Goal: Task Accomplishment & Management: Complete application form

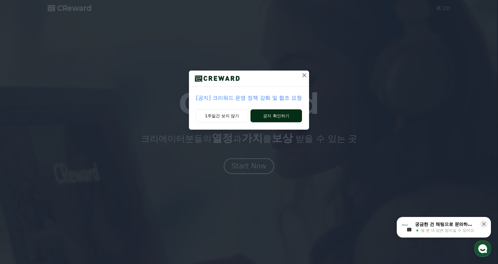
click at [269, 116] on button "공지 확인하기" at bounding box center [275, 115] width 51 height 13
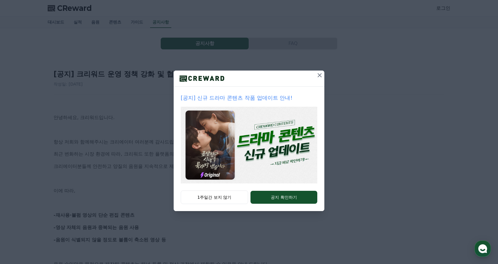
click at [318, 74] on icon at bounding box center [319, 75] width 7 height 7
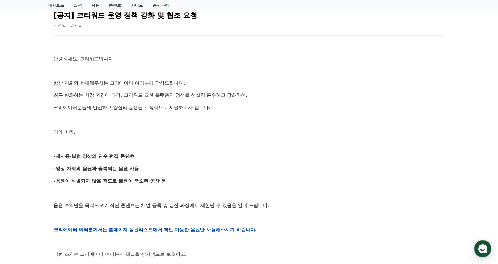
scroll to position [118, 0]
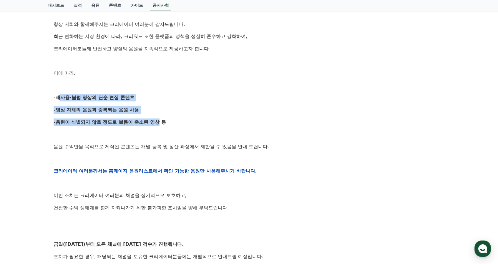
drag, startPoint x: 55, startPoint y: 99, endPoint x: 154, endPoint y: 123, distance: 101.8
click at [154, 123] on div "안녕하세요, 크리워드입니다. 항상 저희와 함께해주시는 크리에이터 여러분께 감사드립니다. 최근 변화하는 시장 환경에 따라, 크리워드 또한 플랫폼…" at bounding box center [249, 171] width 391 height 374
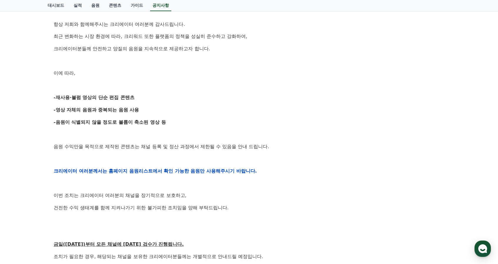
click at [156, 127] on div "안녕하세요, 크리워드입니다. 항상 저희와 함께해주시는 크리에이터 여러분께 감사드립니다. 최근 변화하는 시장 환경에 따라, 크리워드 또한 플랫폼…" at bounding box center [249, 171] width 391 height 374
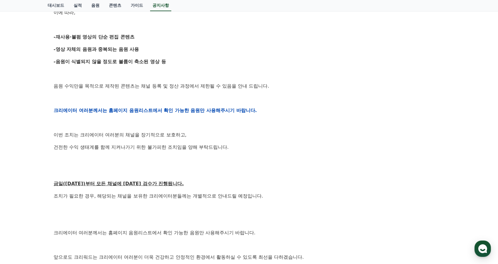
scroll to position [176, 0]
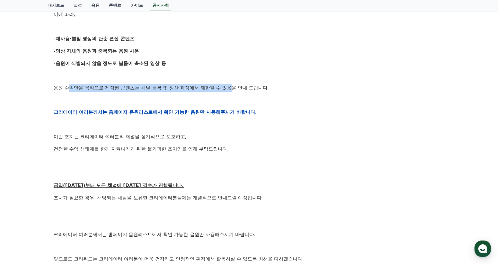
drag, startPoint x: 69, startPoint y: 89, endPoint x: 232, endPoint y: 90, distance: 163.2
click at [232, 90] on p "음원 수익만을 목적으로 제작된 콘텐츠는 채널 등록 및 정산 과정에서 제한될 수 있음을 안내 드립니다." at bounding box center [249, 88] width 391 height 8
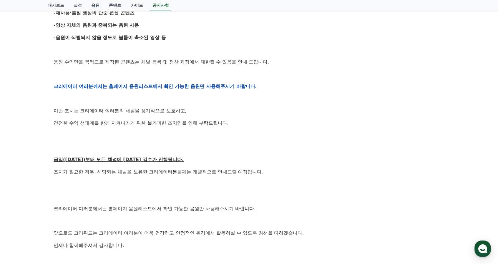
scroll to position [235, 0]
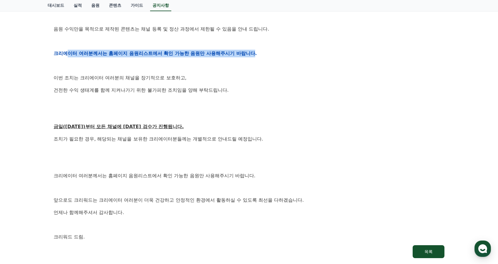
drag, startPoint x: 69, startPoint y: 51, endPoint x: 253, endPoint y: 54, distance: 183.8
click at [253, 54] on strong "크리에이터 여러분께서는 홈페이지 음원리스트에서 확인 가능한 음원만 사용해주시기 바랍니다." at bounding box center [155, 54] width 203 height 6
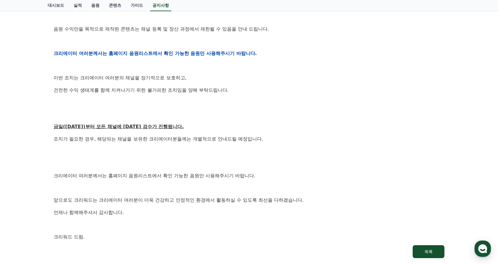
click at [215, 66] on p at bounding box center [249, 66] width 391 height 8
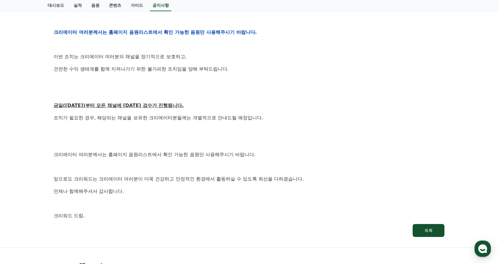
scroll to position [265, 0]
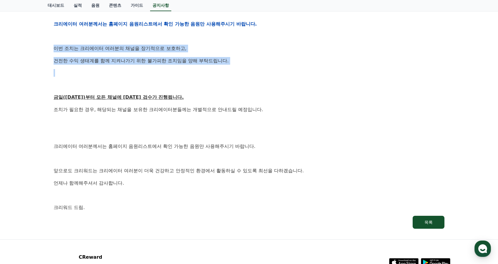
drag, startPoint x: 55, startPoint y: 47, endPoint x: 103, endPoint y: 77, distance: 56.2
click at [102, 76] on div "안녕하세요, 크리워드입니다. 항상 저희와 함께해주시는 크리에이터 여러분께 감사드립니다. 최근 변화하는 시장 환경에 따라, 크리워드 또한 플랫폼…" at bounding box center [249, 24] width 391 height 374
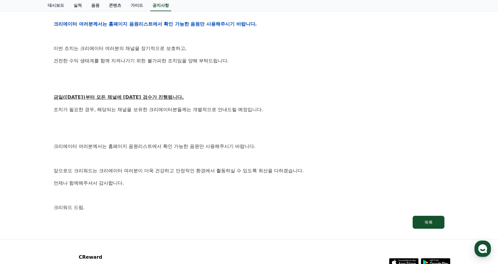
click at [106, 80] on div "안녕하세요, 크리워드입니다. 항상 저희와 함께해주시는 크리에이터 여러분께 감사드립니다. 최근 변화하는 시장 환경에 따라, 크리워드 또한 플랫폼…" at bounding box center [249, 24] width 391 height 374
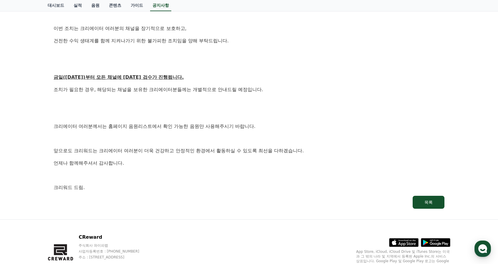
scroll to position [294, 0]
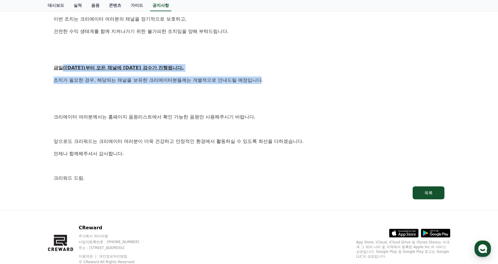
drag, startPoint x: 62, startPoint y: 66, endPoint x: 262, endPoint y: 79, distance: 200.1
click at [262, 79] on p "조치가 필요한 경우, 해당되는 채널을 보유한 크리에이터분들께는 개별적으로 안내드릴 예정입니다." at bounding box center [249, 80] width 391 height 8
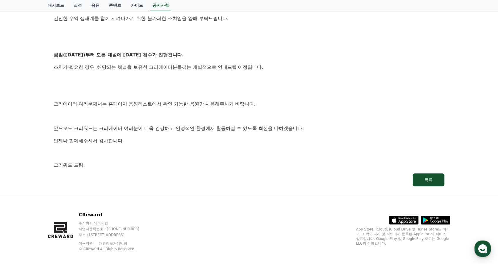
scroll to position [313, 0]
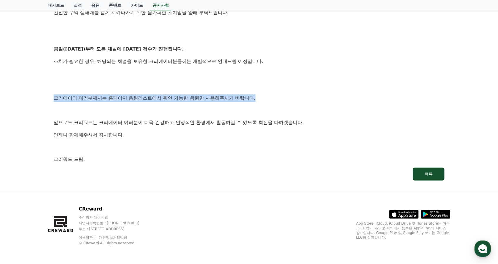
drag, startPoint x: 52, startPoint y: 98, endPoint x: 256, endPoint y: 100, distance: 204.1
click at [256, 100] on p "크리에이터 여러분께서는 홈페이지 음원리스트에서 확인 가능한 음원만 사용해주시기 바랍니다." at bounding box center [249, 98] width 391 height 8
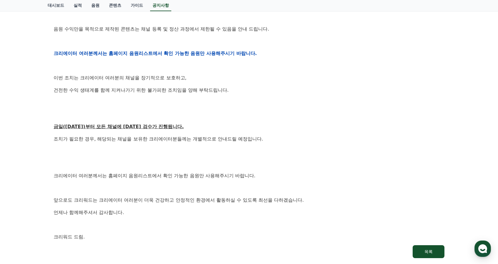
scroll to position [225, 0]
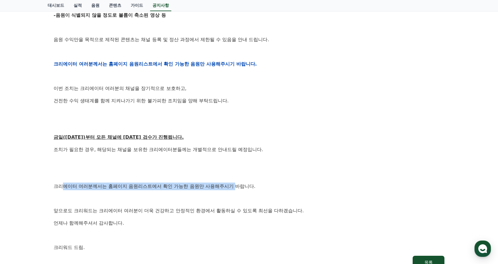
drag, startPoint x: 62, startPoint y: 187, endPoint x: 235, endPoint y: 186, distance: 173.5
click at [235, 186] on p "크리에이터 여러분께서는 홈페이지 음원리스트에서 확인 가능한 음원만 사용해주시기 바랍니다." at bounding box center [249, 187] width 391 height 8
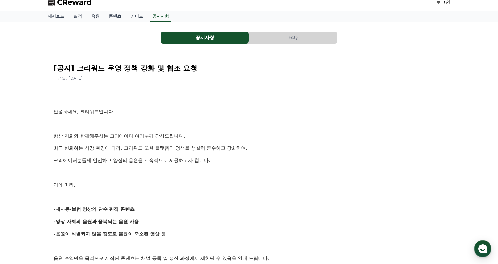
scroll to position [0, 0]
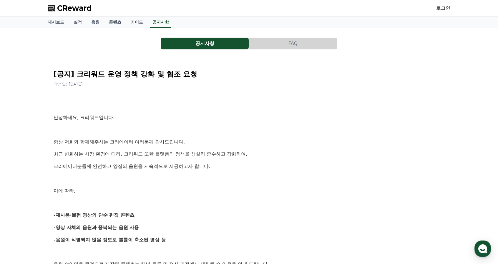
click at [59, 10] on span "CReward" at bounding box center [74, 8] width 35 height 9
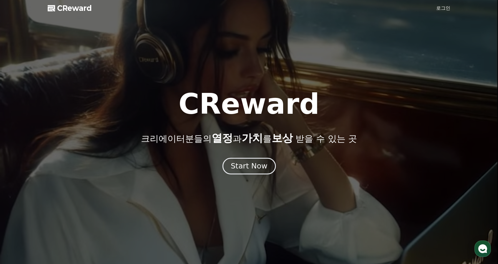
click at [246, 166] on div "Start Now" at bounding box center [249, 166] width 36 height 10
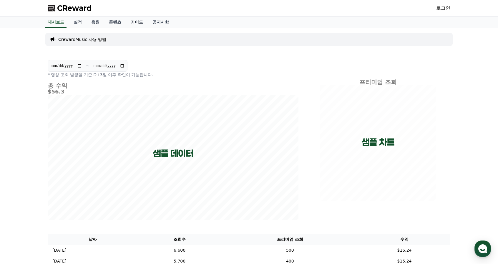
click at [136, 22] on link "가이드" at bounding box center [137, 22] width 22 height 11
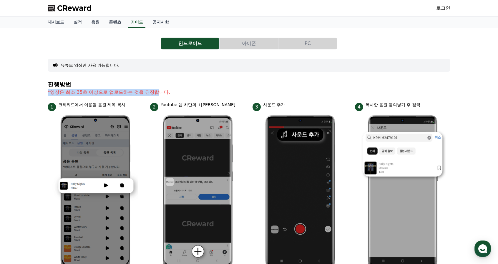
drag, startPoint x: 67, startPoint y: 93, endPoint x: 159, endPoint y: 90, distance: 91.8
click at [159, 90] on p "*영상은 최소 35초 이상으로 업로드하는 것을 권장합니다." at bounding box center [249, 92] width 402 height 7
click at [93, 24] on link "음원" at bounding box center [95, 22] width 18 height 11
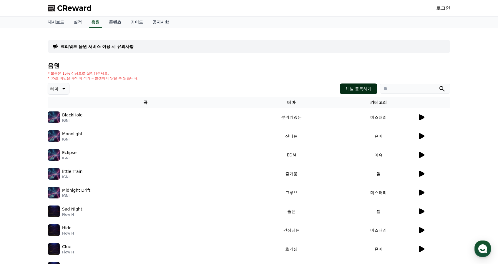
click at [354, 86] on button "채널 등록하기" at bounding box center [358, 89] width 38 height 11
click at [56, 89] on p "테마" at bounding box center [54, 89] width 8 height 8
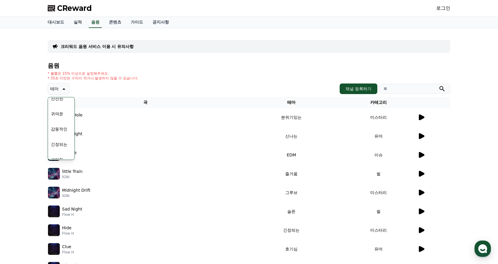
click at [58, 102] on button "잔잔한" at bounding box center [57, 98] width 17 height 13
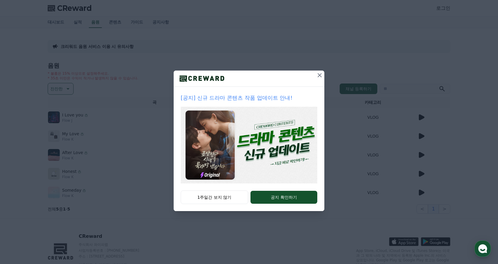
click at [319, 75] on icon at bounding box center [319, 75] width 4 height 4
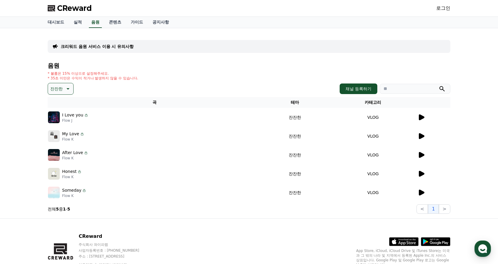
click at [420, 117] on icon at bounding box center [422, 117] width 6 height 6
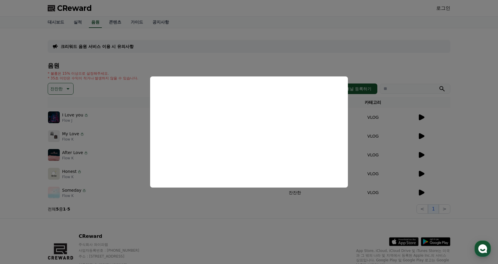
click at [418, 115] on button "close modal" at bounding box center [249, 132] width 498 height 264
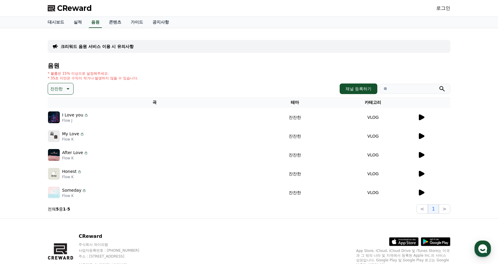
click at [418, 140] on td at bounding box center [433, 136] width 33 height 19
click at [420, 136] on icon at bounding box center [422, 136] width 6 height 6
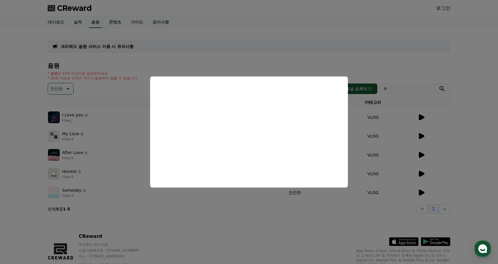
click at [419, 155] on button "close modal" at bounding box center [249, 132] width 498 height 264
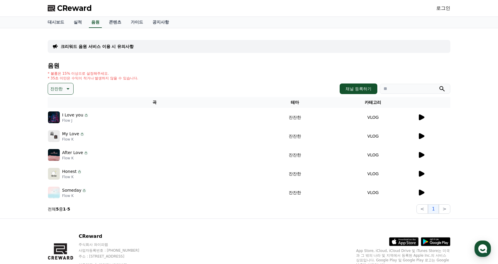
drag, startPoint x: 55, startPoint y: 73, endPoint x: 160, endPoint y: 79, distance: 105.1
click at [160, 79] on div "* 볼륨은 15% 이상으로 설정해주세요. * 35초 미만은 수익이 적거나 발생하지 않을 수 있습니다." at bounding box center [249, 75] width 402 height 9
click at [164, 78] on div "* 볼륨은 15% 이상으로 설정해주세요. * 35초 미만은 수익이 적거나 발생하지 않을 수 있습니다." at bounding box center [249, 75] width 402 height 9
click at [115, 24] on link "콘텐츠" at bounding box center [115, 22] width 22 height 11
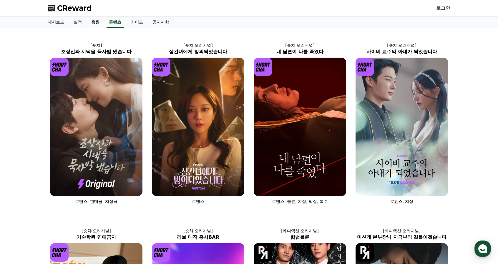
click at [95, 21] on link "음원" at bounding box center [95, 22] width 18 height 11
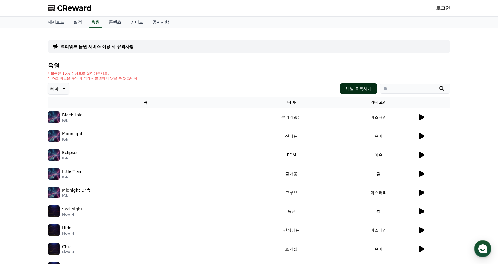
click at [351, 86] on button "채널 등록하기" at bounding box center [358, 89] width 38 height 11
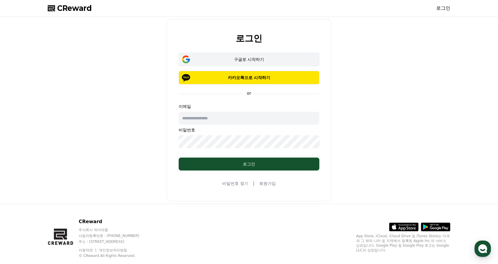
click at [246, 59] on div "구글로 시작하기" at bounding box center [249, 59] width 124 height 6
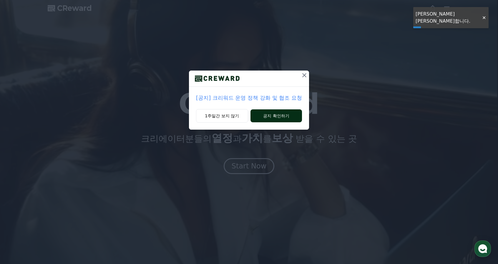
click at [262, 116] on button "공지 확인하기" at bounding box center [275, 115] width 51 height 13
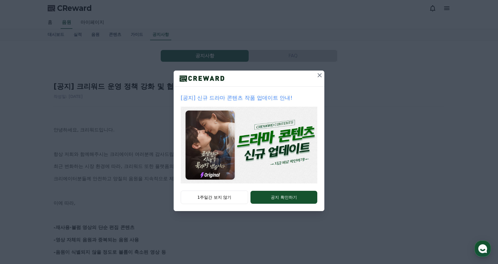
click at [321, 75] on icon at bounding box center [319, 75] width 7 height 7
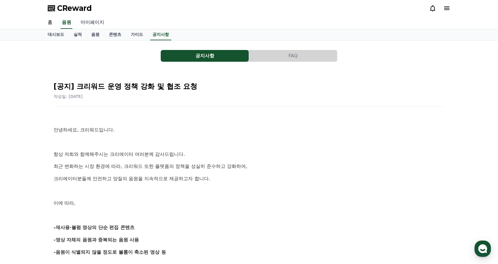
click at [91, 23] on link "마이페이지" at bounding box center [92, 22] width 33 height 12
select select "**********"
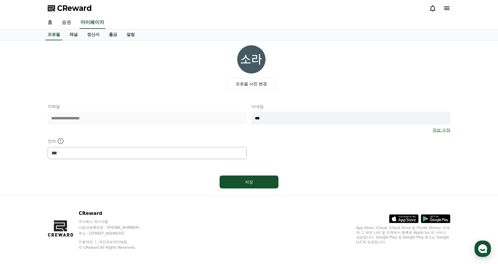
click at [63, 21] on link "음원" at bounding box center [66, 22] width 19 height 12
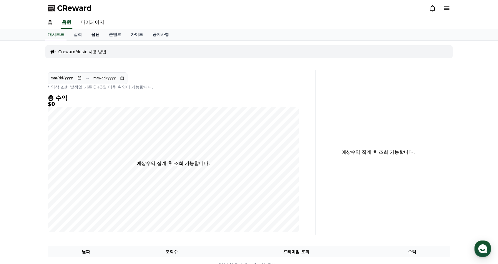
click at [92, 35] on link "음원" at bounding box center [95, 34] width 18 height 11
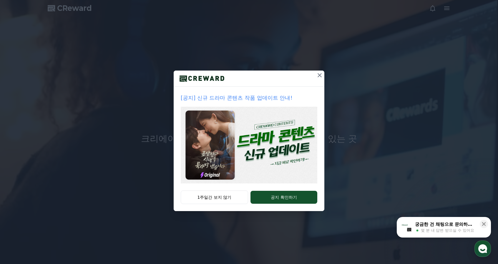
click at [321, 73] on icon at bounding box center [319, 75] width 4 height 4
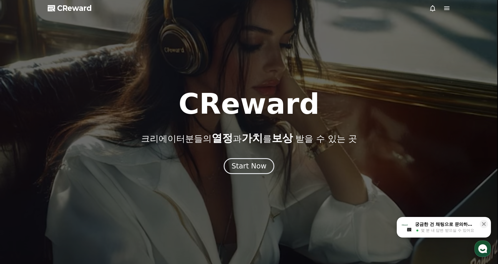
click at [447, 8] on icon at bounding box center [446, 8] width 5 height 4
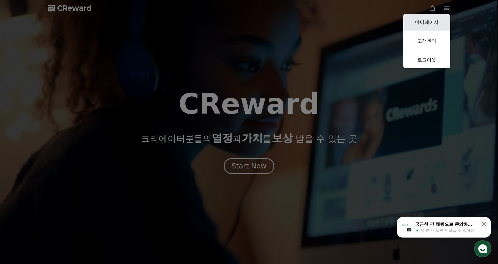
click at [430, 27] on link "마이페이지" at bounding box center [426, 22] width 47 height 16
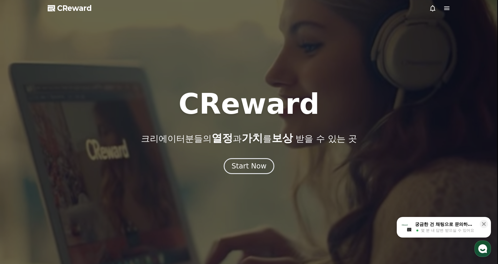
select select "**********"
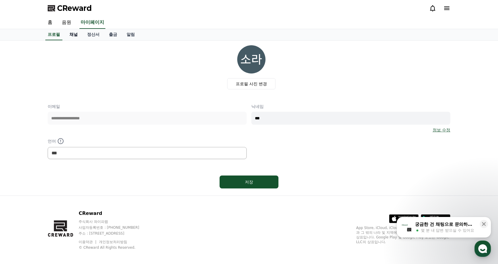
click at [71, 33] on link "채널" at bounding box center [74, 34] width 18 height 11
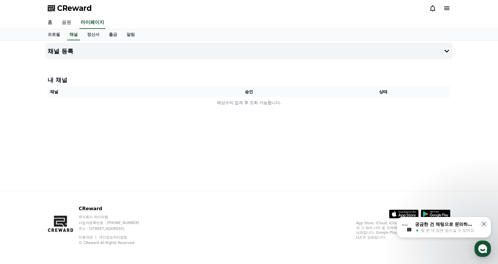
click at [64, 20] on link "음원" at bounding box center [66, 22] width 19 height 12
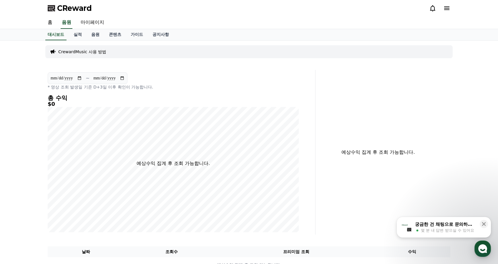
click at [77, 51] on p "CrewardMusic 사용 방법" at bounding box center [82, 52] width 48 height 6
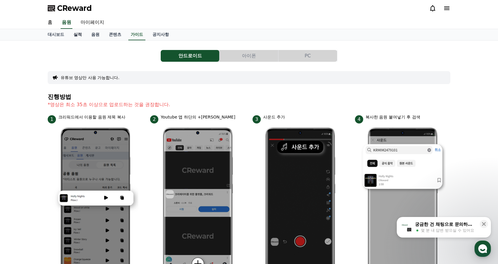
click at [75, 36] on link "실적" at bounding box center [78, 34] width 18 height 11
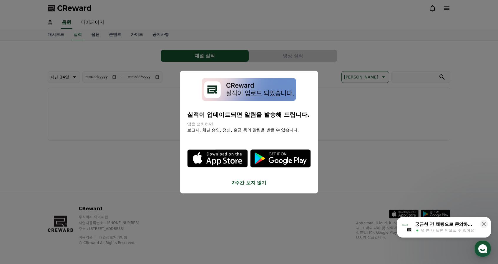
click at [51, 20] on button "close modal" at bounding box center [249, 132] width 498 height 264
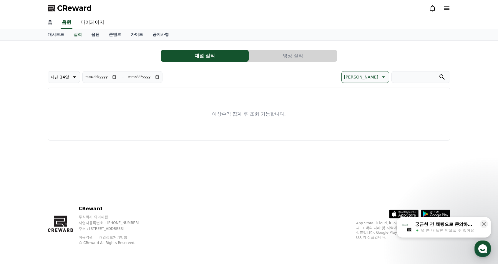
click at [51, 20] on link "홈" at bounding box center [50, 22] width 14 height 12
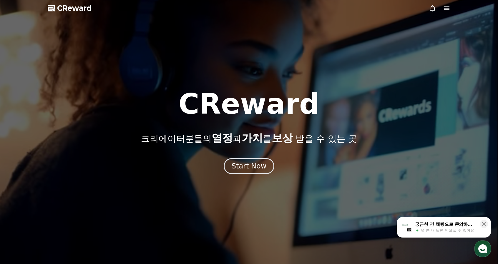
click at [68, 8] on span "CReward" at bounding box center [74, 8] width 35 height 9
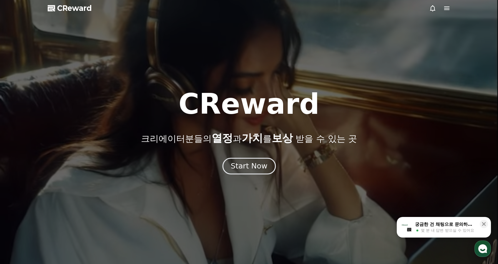
click at [252, 166] on div "Start Now" at bounding box center [249, 166] width 36 height 10
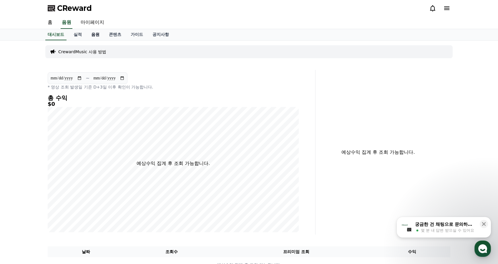
click at [98, 34] on link "음원" at bounding box center [95, 34] width 18 height 11
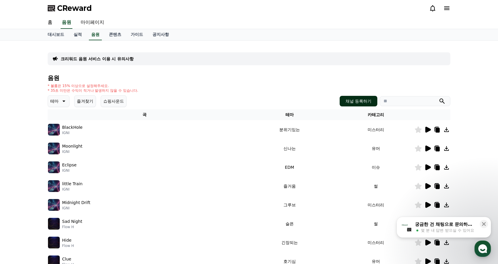
click at [355, 101] on button "채널 등록하기" at bounding box center [358, 101] width 38 height 11
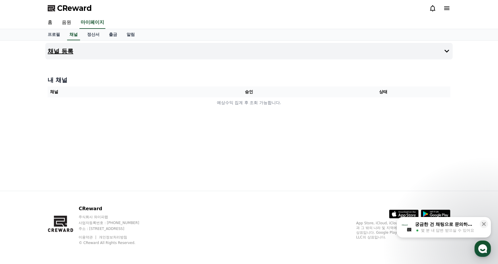
click at [430, 49] on button "채널 등록" at bounding box center [248, 51] width 407 height 16
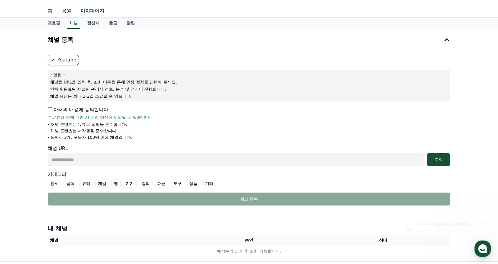
scroll to position [29, 0]
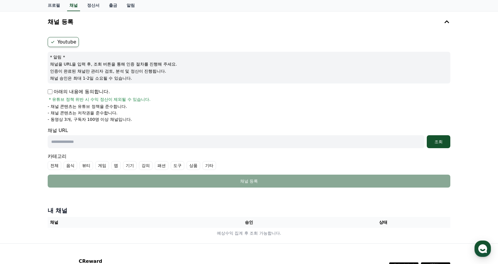
drag, startPoint x: 61, startPoint y: 64, endPoint x: 199, endPoint y: 80, distance: 139.4
click at [199, 80] on div "* 알림 * 채널을 URL을 입력 후, 조회 버튼을 통해 인증 절차를 진행해 주세요. 인증이 완료된 채널만 관리자 검토, 분석 및 정산이 진행…" at bounding box center [249, 68] width 402 height 32
click at [199, 80] on p "채널 승인은 최대 1-2일 소요될 수 있습니다." at bounding box center [249, 78] width 398 height 6
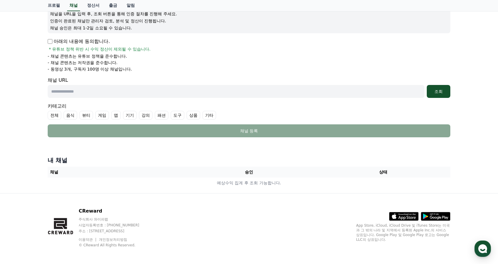
scroll to position [81, 0]
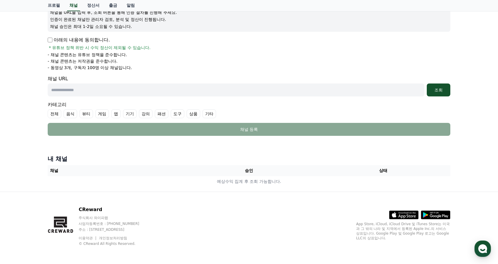
drag, startPoint x: 52, startPoint y: 47, endPoint x: 158, endPoint y: 47, distance: 106.5
click at [158, 47] on div "아래의 내용에 동의합니다. * 유튜브 정책 위반 시 수익 정산이 제외될 수 있습니다." at bounding box center [249, 43] width 402 height 14
click at [146, 55] on li "- 채널 콘텐츠는 유튜브 정책을 준수합니다." at bounding box center [249, 55] width 402 height 6
drag, startPoint x: 47, startPoint y: 47, endPoint x: 154, endPoint y: 62, distance: 107.8
click at [154, 62] on div "Youtube * 알림 * 채널을 URL을 입력 후, 조회 버튼을 통해 인증 절차를 진행해 주세요. 인증이 완료된 채널만 관리자 검토, 분석 …" at bounding box center [248, 60] width 407 height 155
